Goal: Use online tool/utility: Use online tool/utility

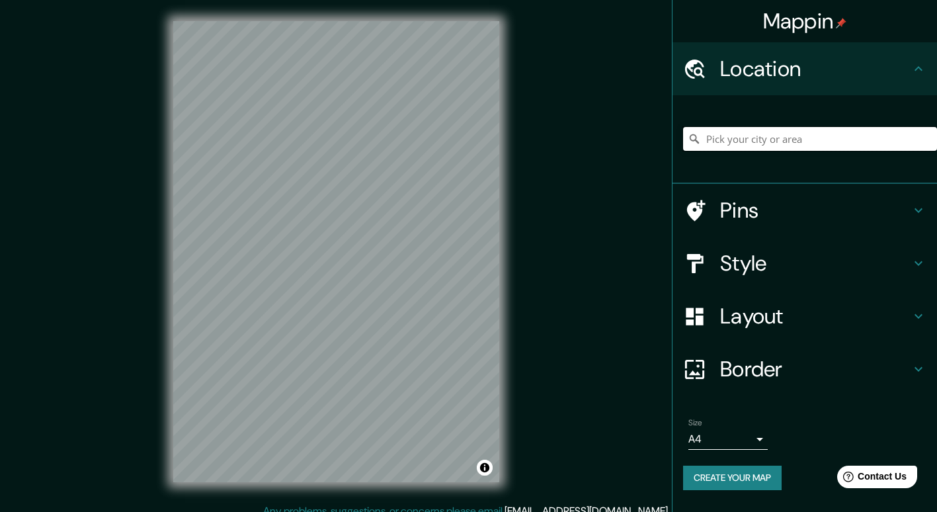
click at [811, 132] on input "Pick your city or area" at bounding box center [810, 139] width 254 height 24
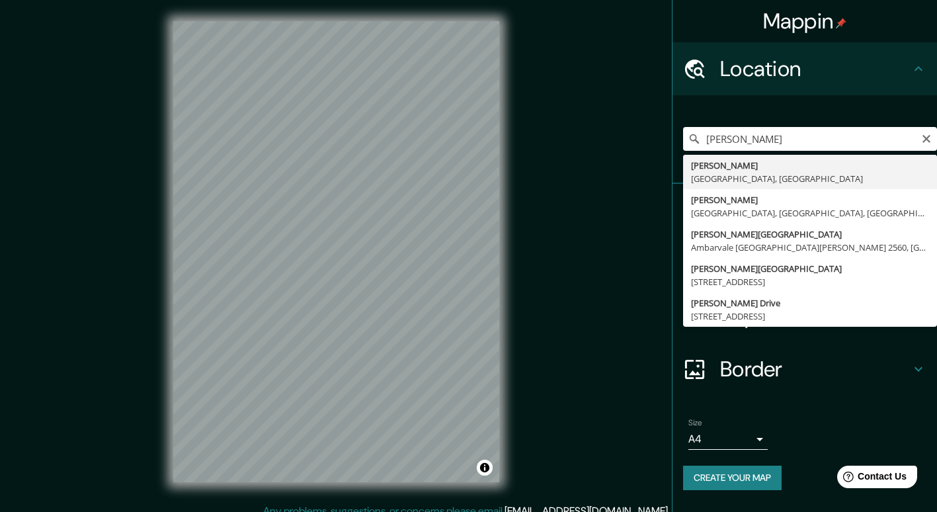
type input "[GEOGRAPHIC_DATA], [GEOGRAPHIC_DATA], [GEOGRAPHIC_DATA]"
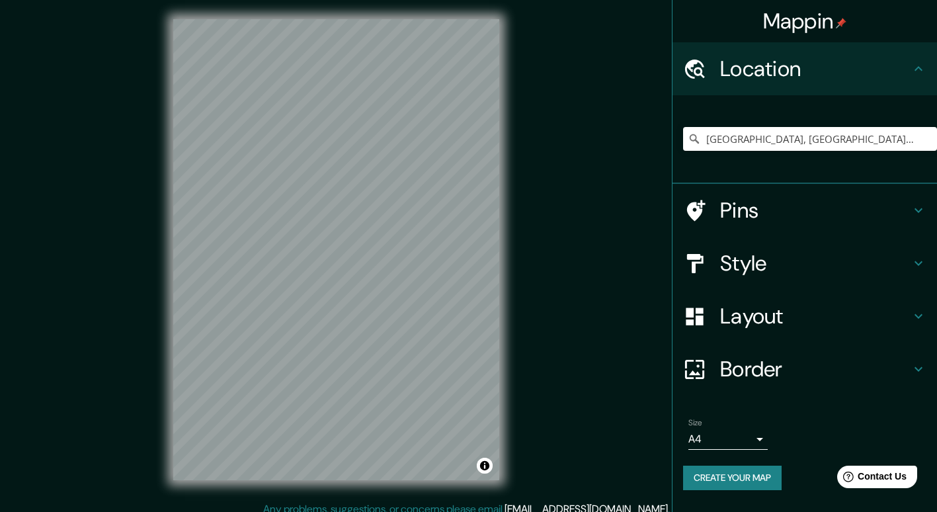
scroll to position [5, 0]
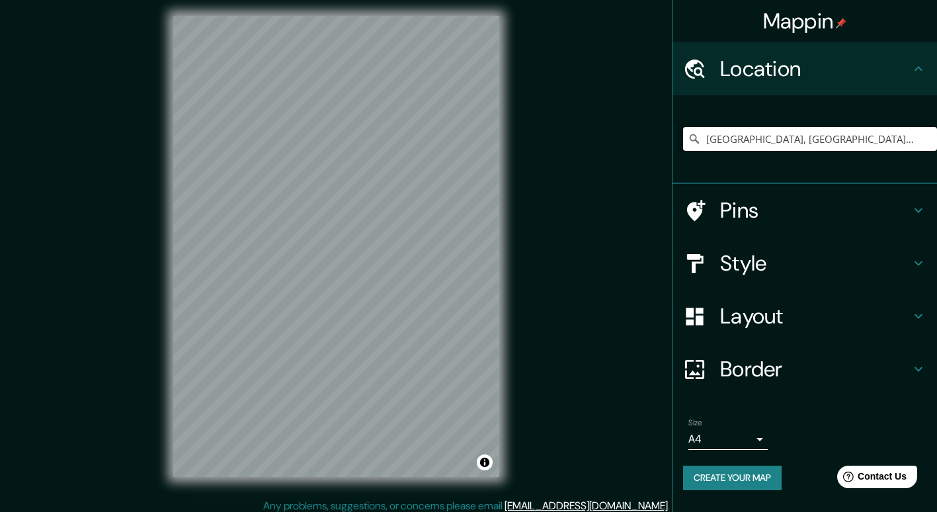
click at [755, 216] on h4 "Pins" at bounding box center [815, 210] width 190 height 26
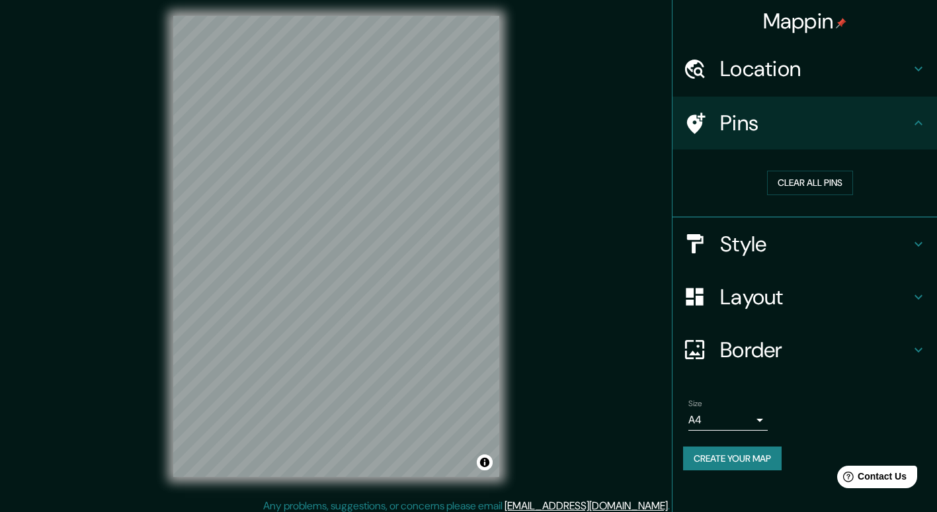
click at [775, 257] on div "Style" at bounding box center [804, 244] width 264 height 53
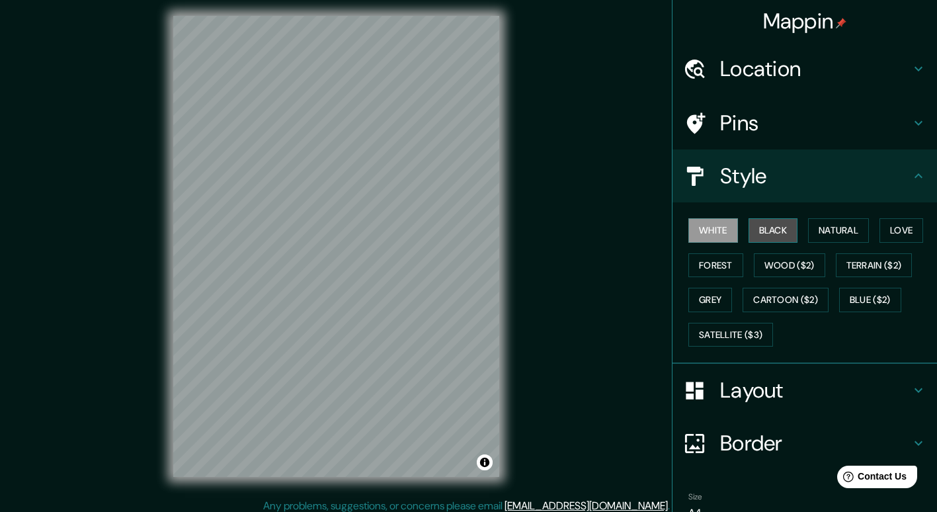
click at [762, 235] on button "Black" at bounding box center [773, 230] width 50 height 24
click at [837, 234] on button "Natural" at bounding box center [838, 230] width 61 height 24
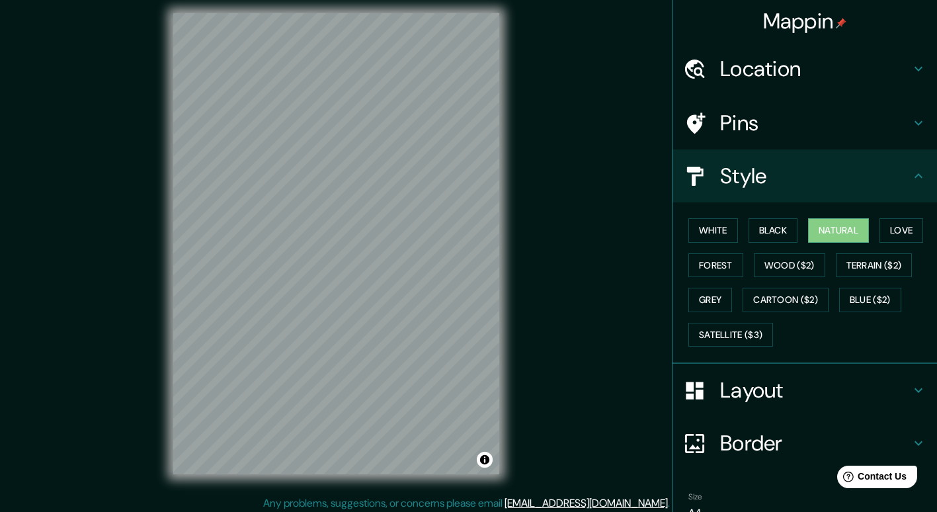
scroll to position [67, 0]
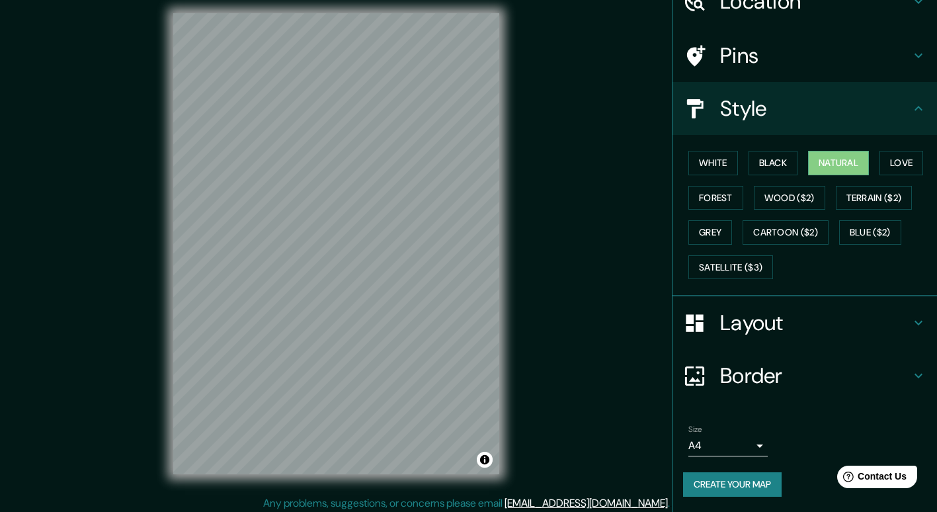
click at [742, 479] on button "Create your map" at bounding box center [732, 484] width 99 height 24
click at [910, 315] on icon at bounding box center [918, 323] width 16 height 16
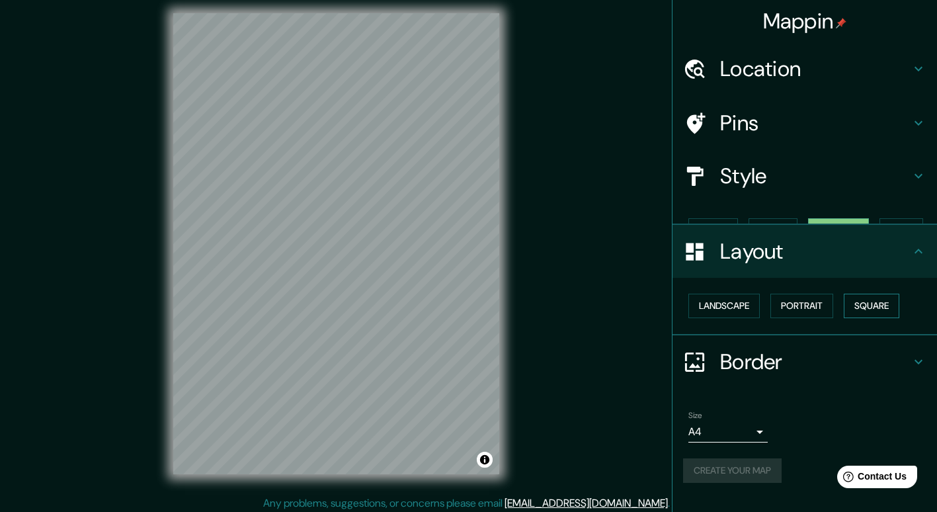
scroll to position [0, 0]
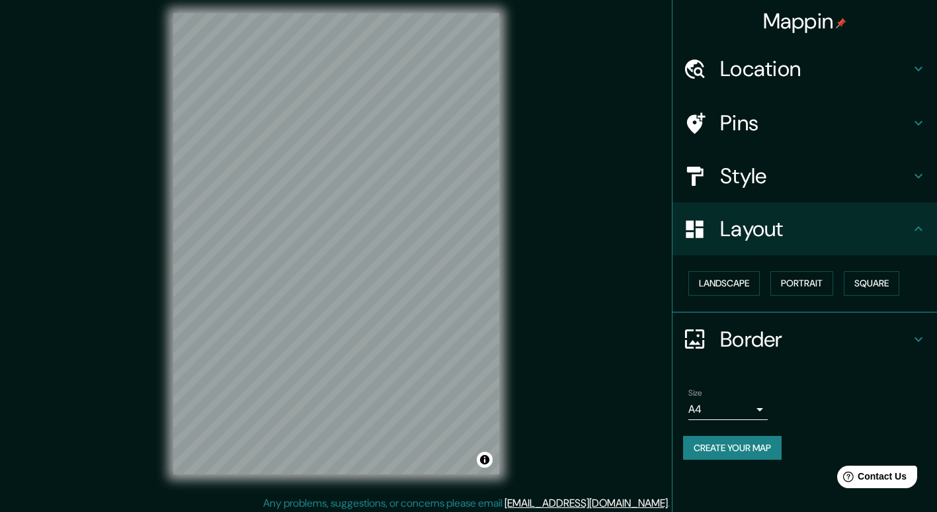
click at [806, 173] on h4 "Style" at bounding box center [815, 176] width 190 height 26
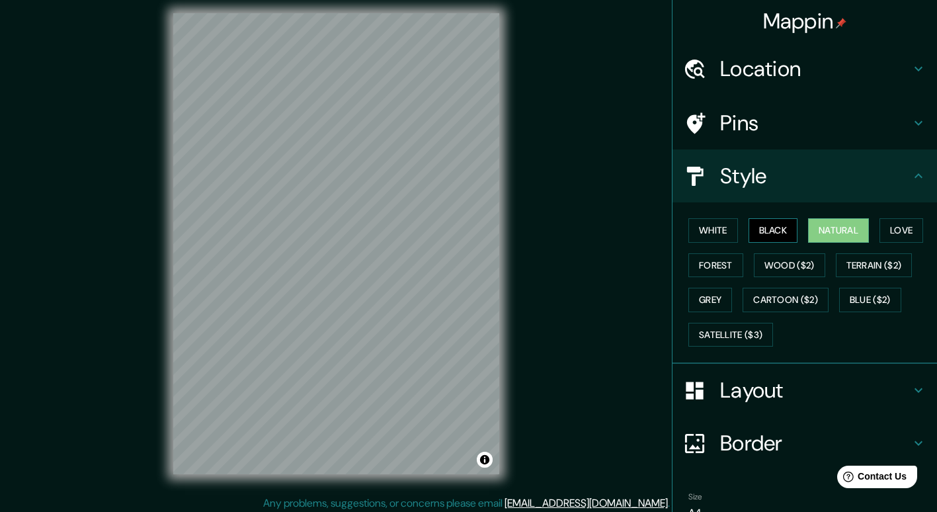
click at [748, 231] on button "Black" at bounding box center [773, 230] width 50 height 24
